Goal: Task Accomplishment & Management: Manage account settings

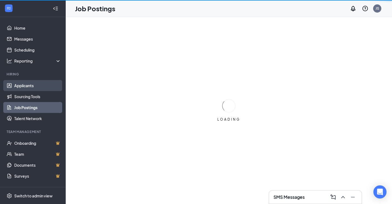
click at [31, 81] on link "Applicants" at bounding box center [37, 85] width 47 height 11
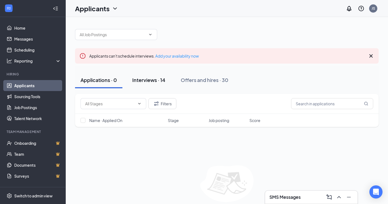
click at [162, 80] on div "Interviews · 14" at bounding box center [148, 79] width 33 height 7
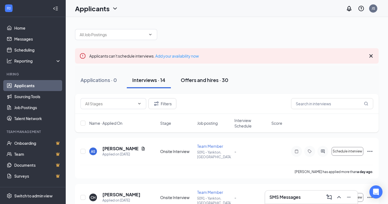
click at [203, 77] on div "Offers and hires · 30" at bounding box center [205, 79] width 48 height 7
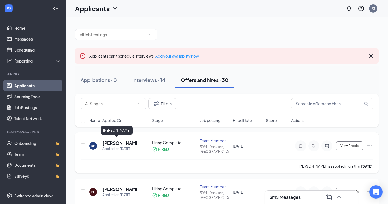
click at [125, 140] on h5 "[PERSON_NAME]" at bounding box center [119, 143] width 35 height 6
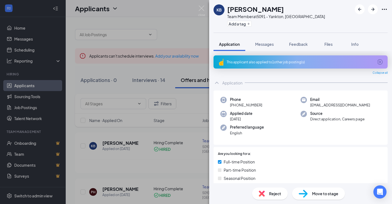
drag, startPoint x: 371, startPoint y: 105, endPoint x: 309, endPoint y: 108, distance: 62.0
click at [309, 108] on div "Phone [PHONE_NUMBER] Email [EMAIL_ADDRESS][DOMAIN_NAME] Applied date [DATE] Sou…" at bounding box center [300, 117] width 174 height 54
drag, startPoint x: 309, startPoint y: 108, endPoint x: 313, endPoint y: 105, distance: 5.0
copy span "[EMAIL_ADDRESS][DOMAIN_NAME]"
drag, startPoint x: 264, startPoint y: 103, endPoint x: 230, endPoint y: 106, distance: 33.5
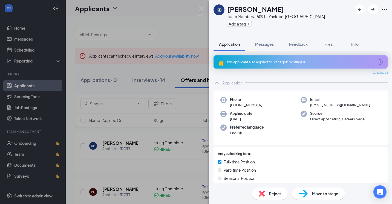
click at [230, 106] on div "Phone [PHONE_NUMBER]" at bounding box center [260, 102] width 80 height 11
drag, startPoint x: 230, startPoint y: 106, endPoint x: 242, endPoint y: 105, distance: 11.3
copy span "[PHONE_NUMBER]"
